Goal: Information Seeking & Learning: Check status

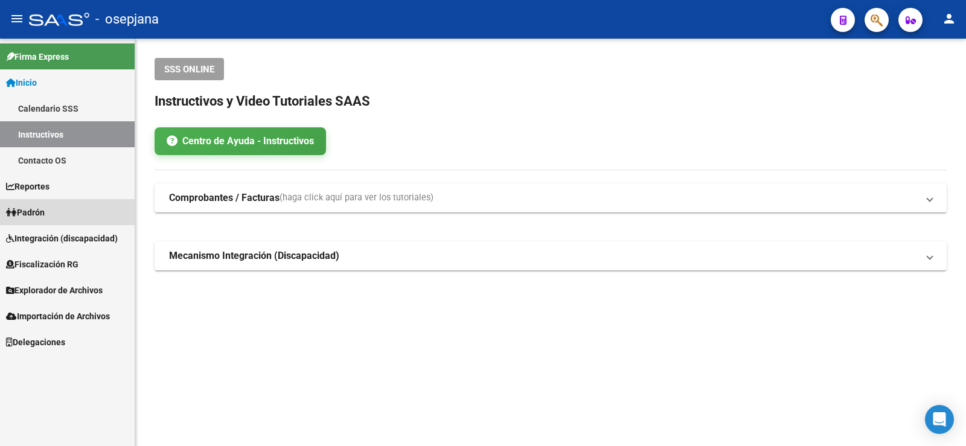
click at [45, 216] on span "Padrón" at bounding box center [25, 212] width 39 height 13
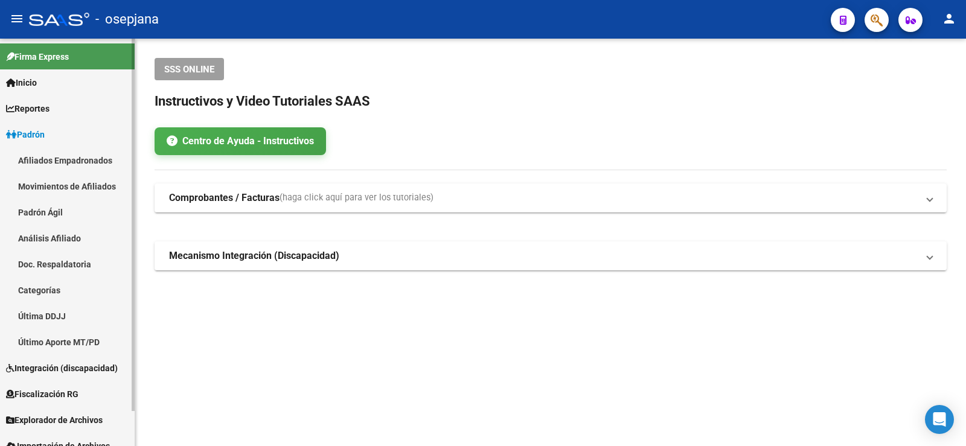
click at [53, 232] on link "Análisis Afiliado" at bounding box center [67, 238] width 135 height 26
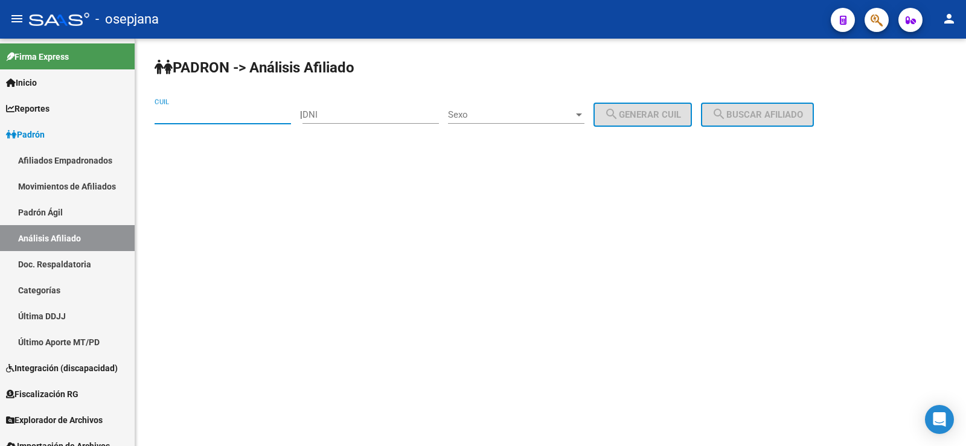
click at [213, 110] on input "CUIL" at bounding box center [223, 114] width 136 height 11
paste input "27-38152995-4"
type input "27-38152995-4"
click at [814, 104] on button "search Buscar afiliado" at bounding box center [757, 115] width 113 height 24
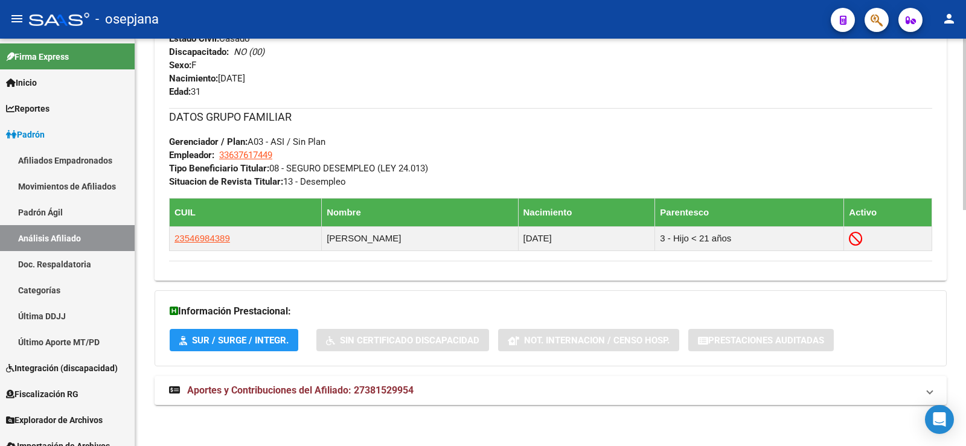
scroll to position [561, 0]
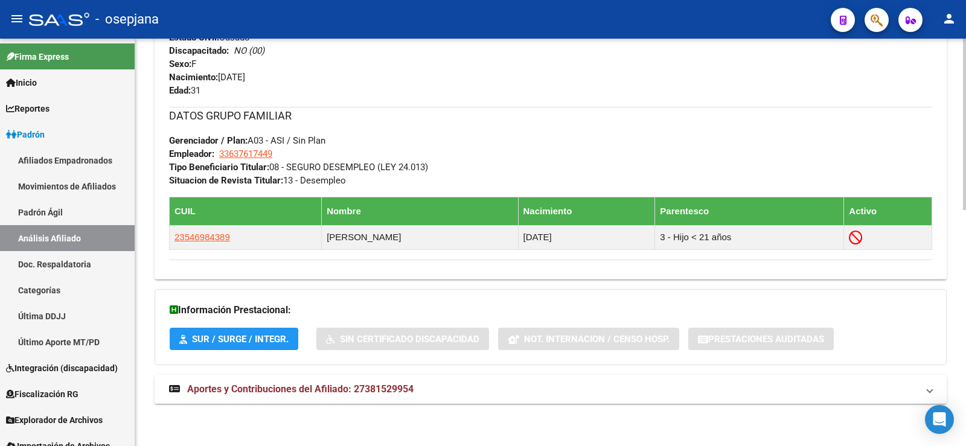
click at [355, 389] on span "Aportes y Contribuciones del Afiliado: 27381529954" at bounding box center [300, 388] width 226 height 11
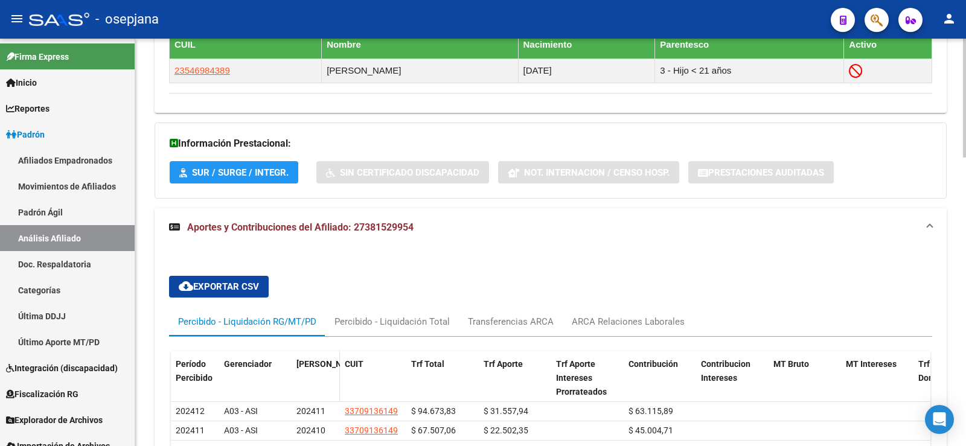
scroll to position [812, 0]
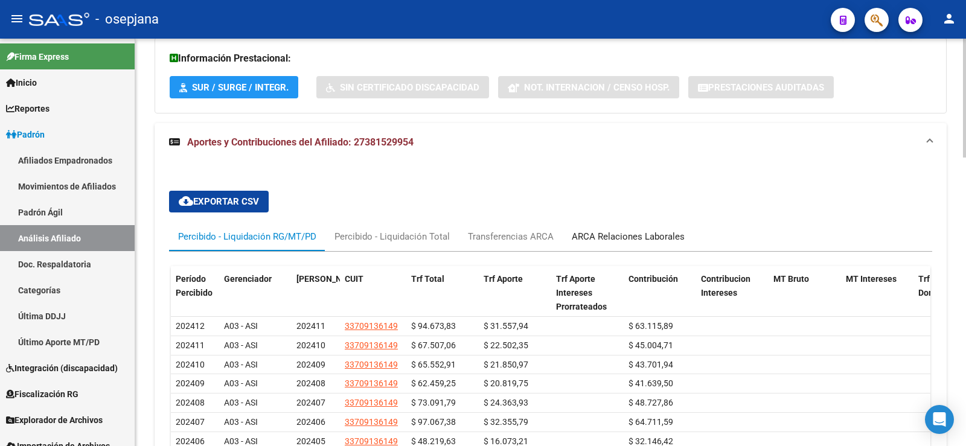
click at [648, 241] on div "ARCA Relaciones Laborales" at bounding box center [628, 236] width 113 height 13
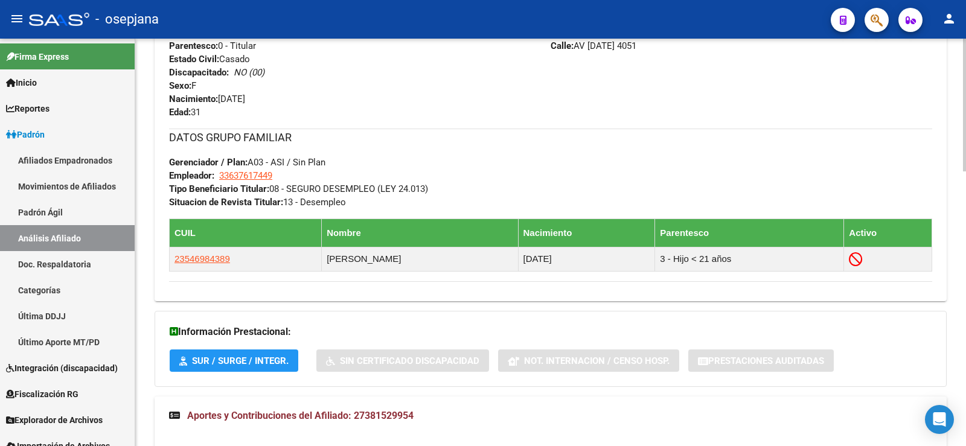
scroll to position [511, 0]
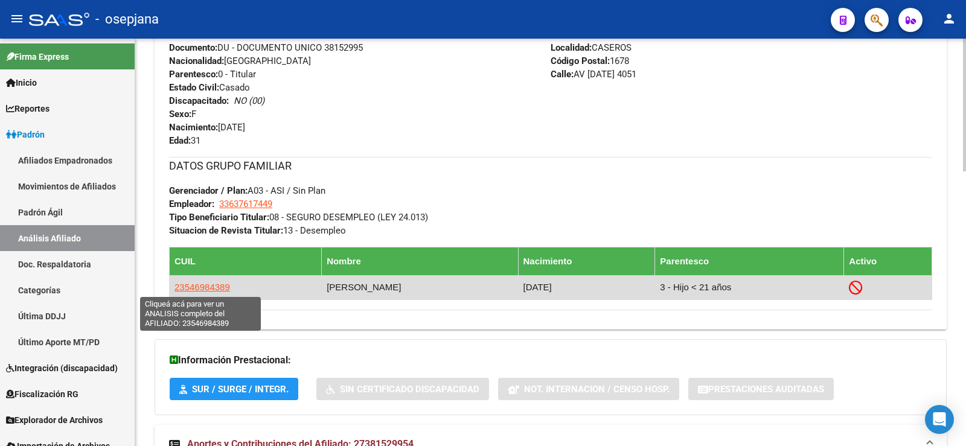
click at [209, 290] on span "23546984389" at bounding box center [202, 287] width 56 height 10
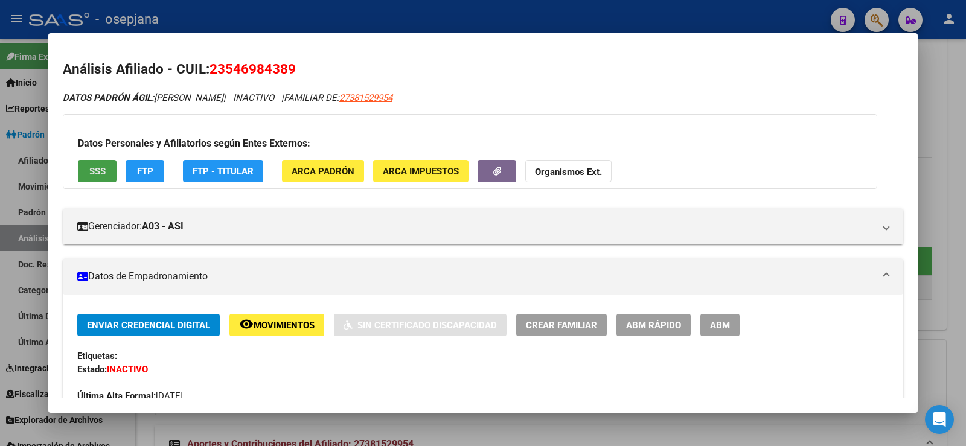
click at [101, 165] on button "SSS" at bounding box center [97, 171] width 39 height 22
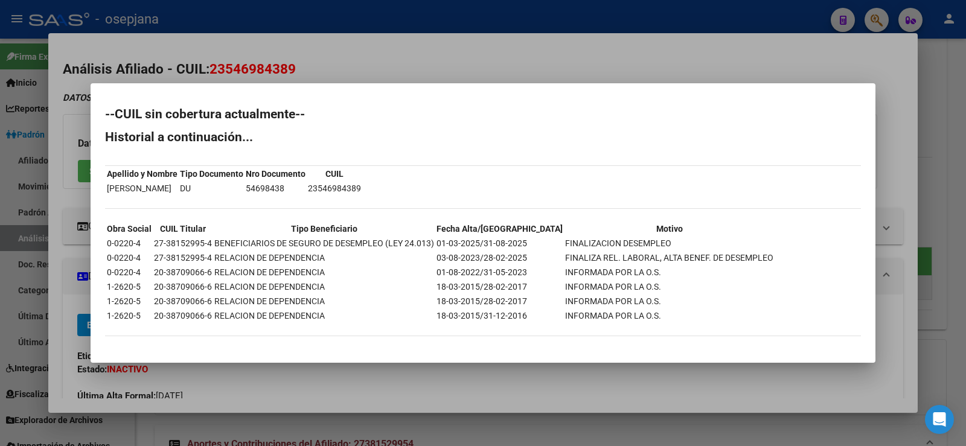
drag, startPoint x: 689, startPoint y: 24, endPoint x: 695, endPoint y: 31, distance: 9.1
click at [689, 24] on div at bounding box center [483, 223] width 966 height 446
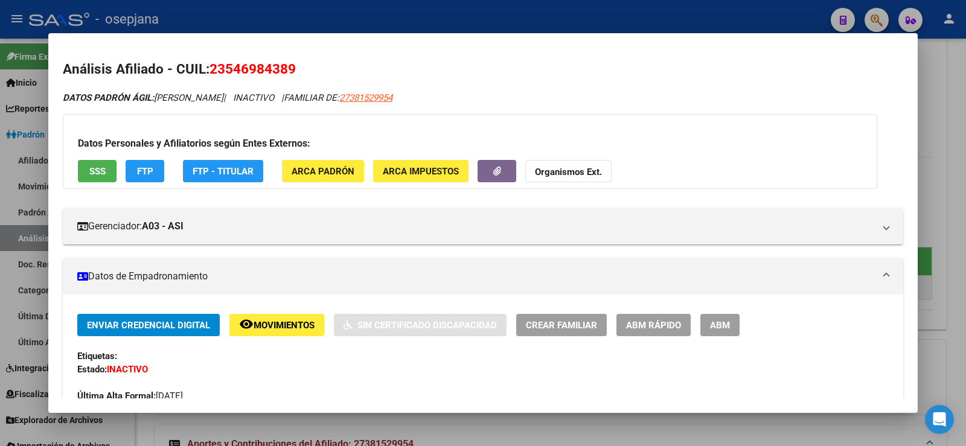
click at [941, 94] on div at bounding box center [483, 223] width 966 height 446
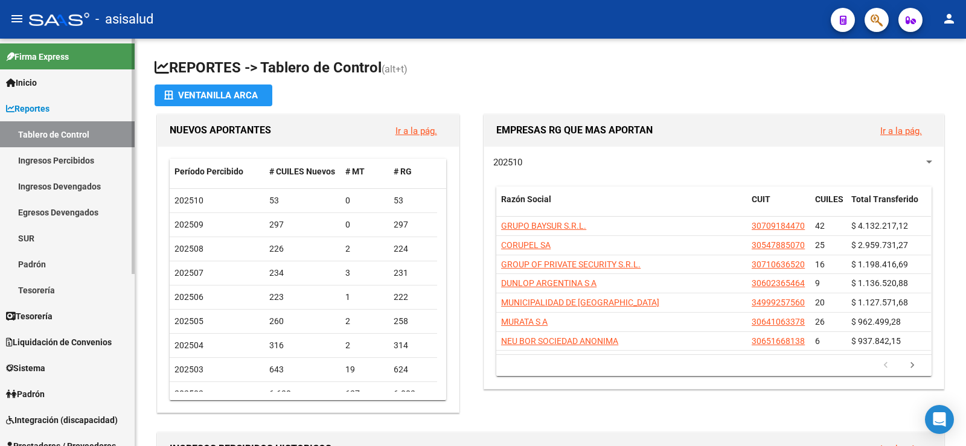
click at [43, 113] on span "Reportes" at bounding box center [27, 108] width 43 height 13
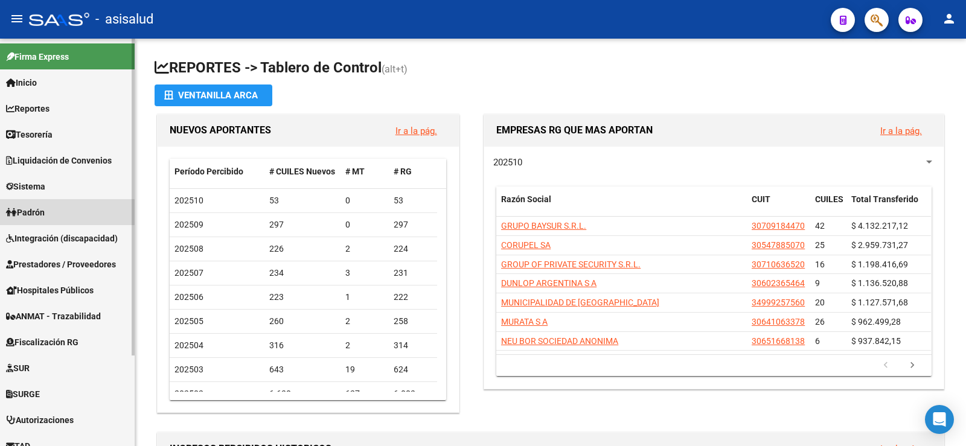
click at [42, 208] on span "Padrón" at bounding box center [25, 212] width 39 height 13
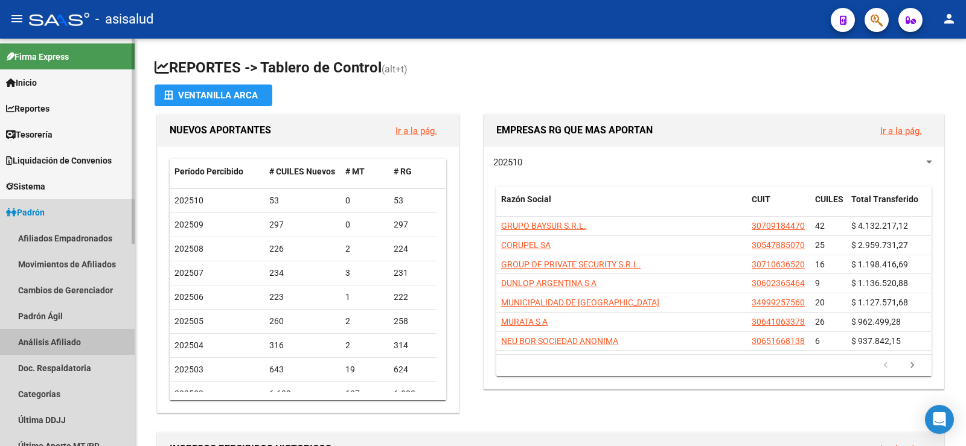
click at [48, 340] on link "Análisis Afiliado" at bounding box center [67, 342] width 135 height 26
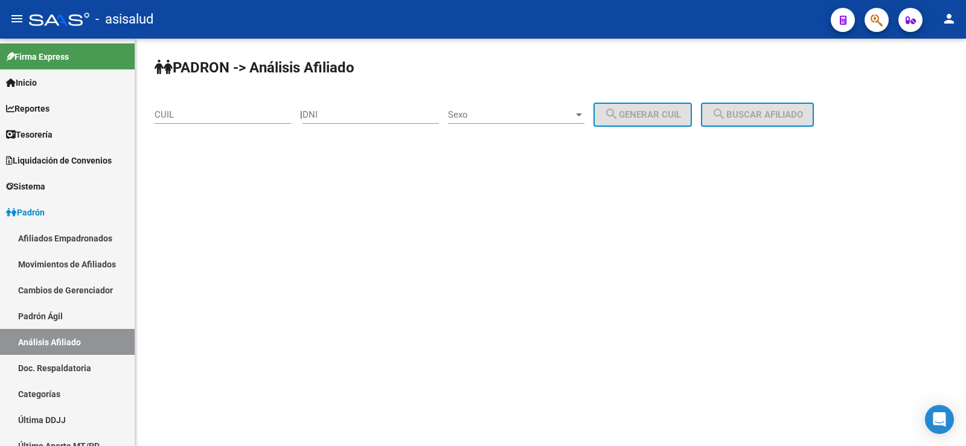
click at [210, 112] on input "CUIL" at bounding box center [223, 114] width 136 height 11
paste input "20-26009409-3"
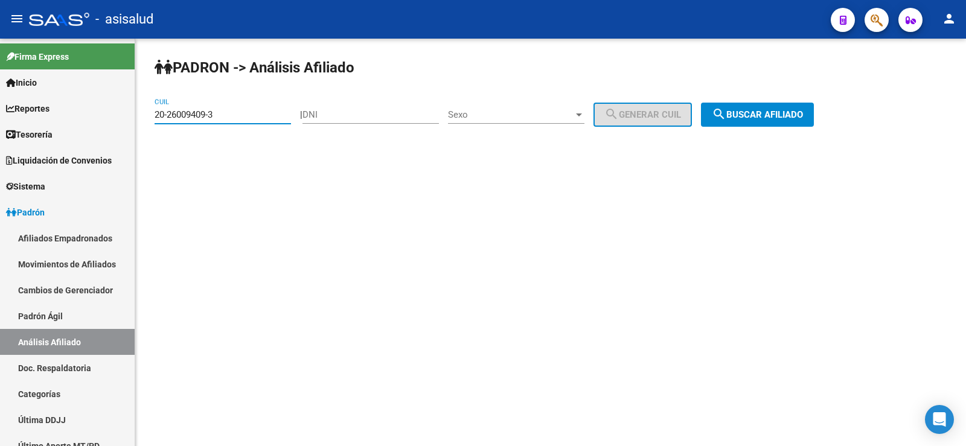
type input "20-26009409-3"
click at [756, 112] on span "search Buscar afiliado" at bounding box center [757, 114] width 91 height 11
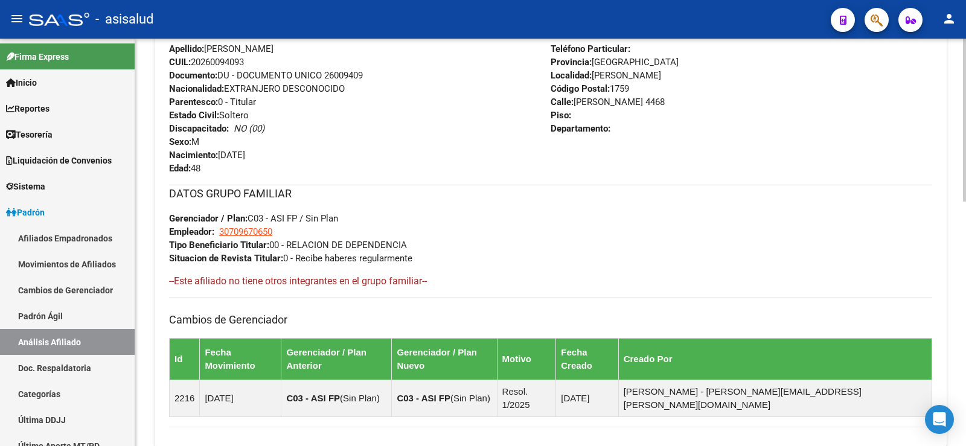
scroll to position [610, 0]
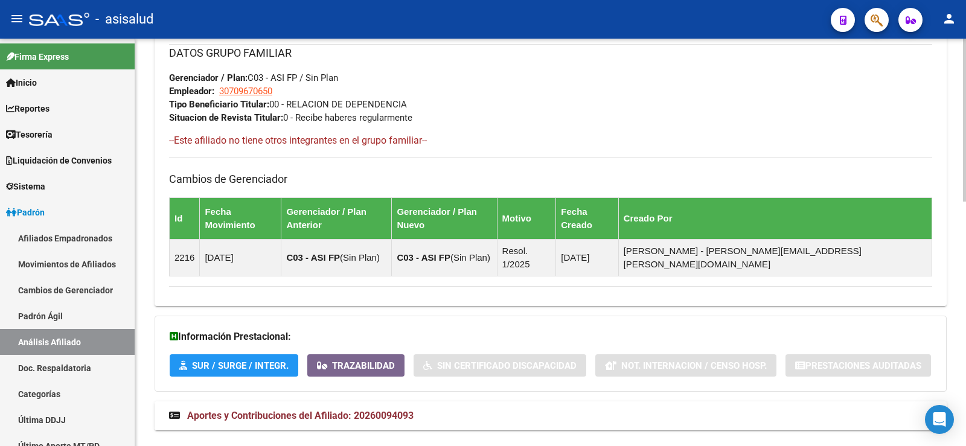
click at [343, 410] on span "Aportes y Contribuciones del Afiliado: 20260094093" at bounding box center [300, 415] width 226 height 11
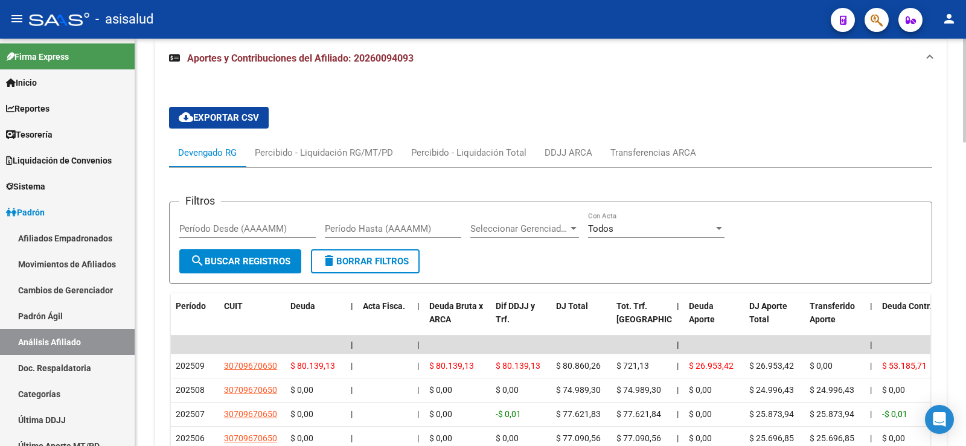
scroll to position [1033, 0]
